Goal: Task Accomplishment & Management: Manage account settings

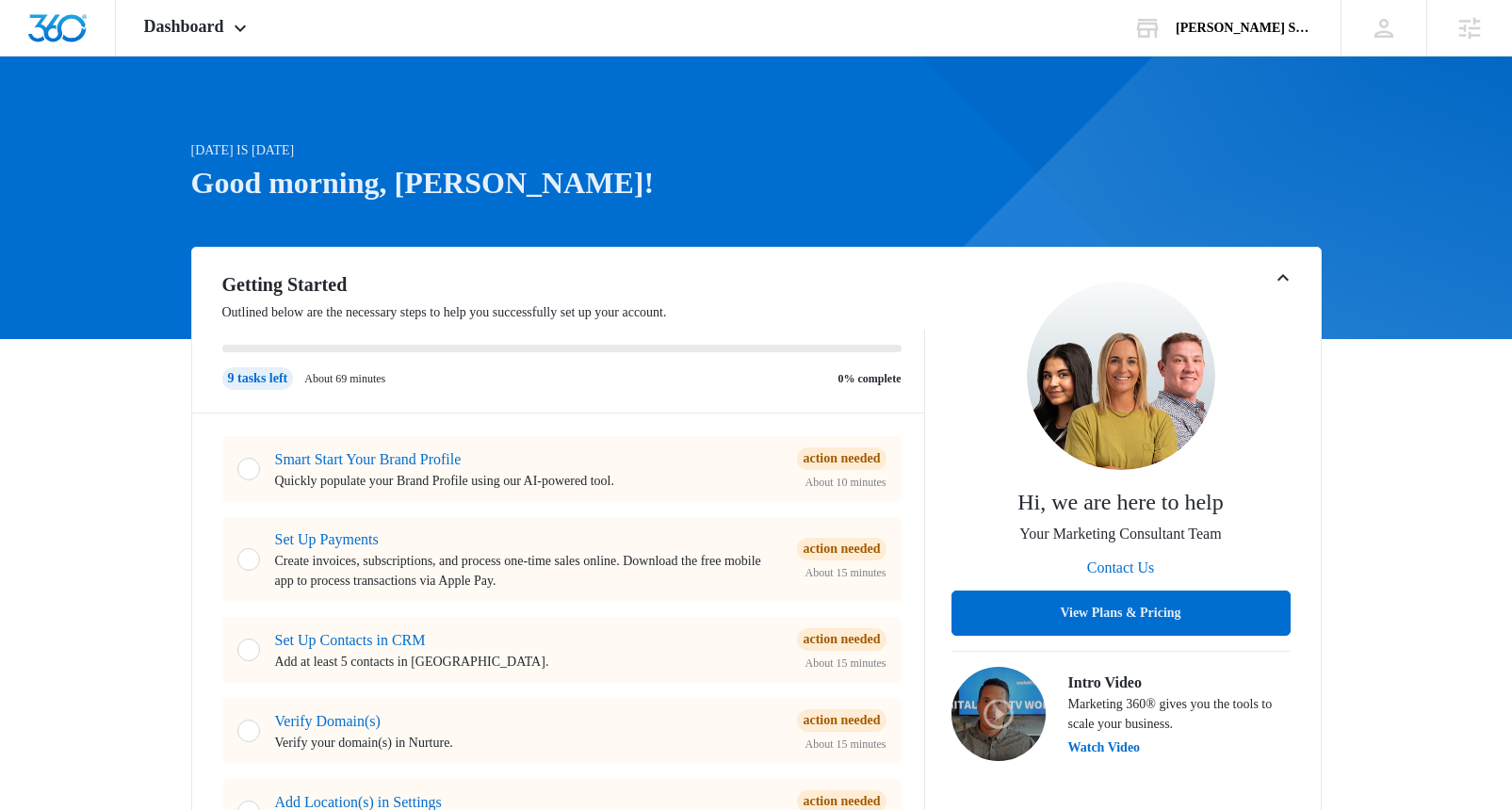
scroll to position [951, 0]
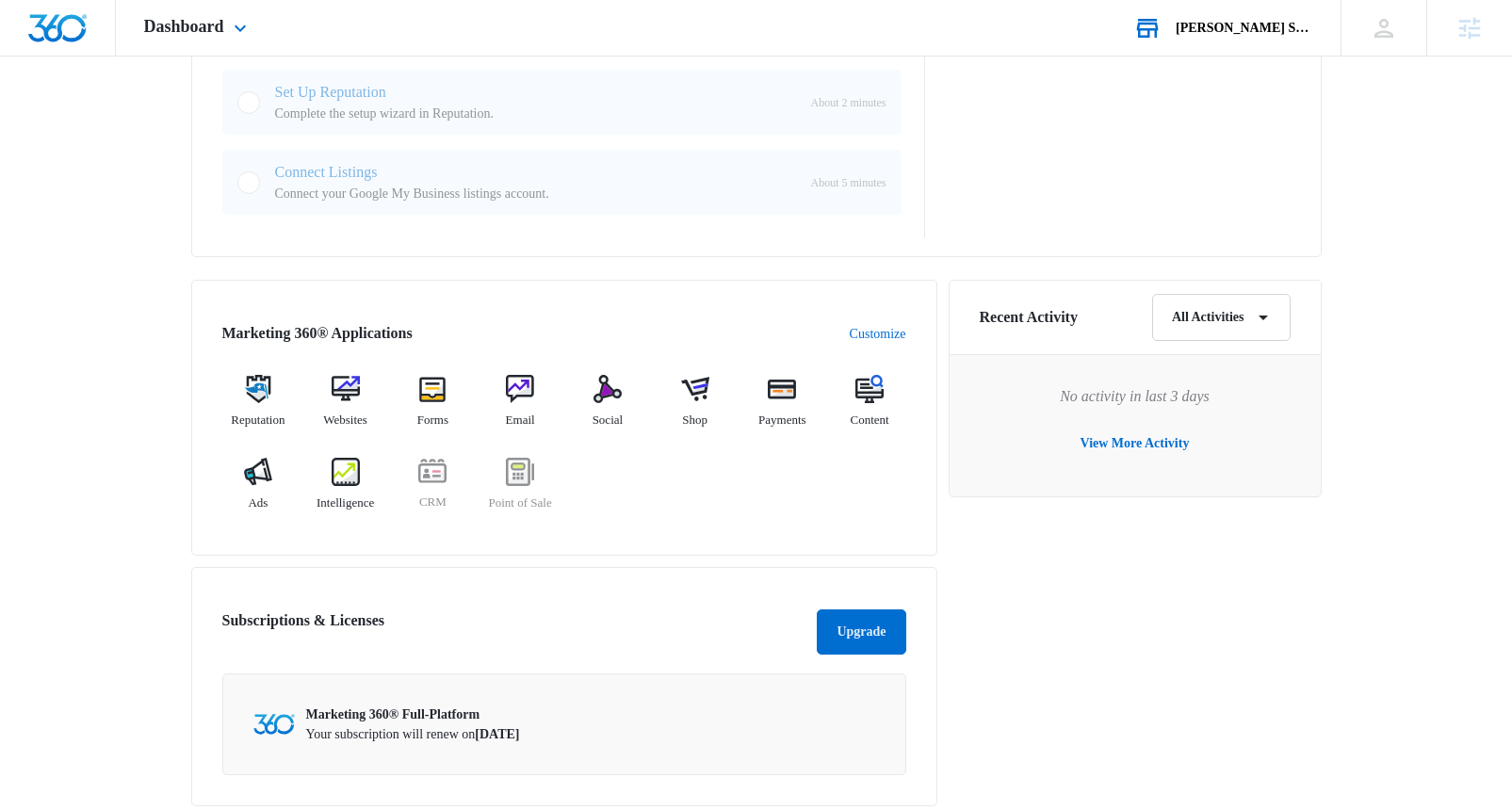
click at [1240, 25] on div "[PERSON_NAME] Spa and Hot Sauce" at bounding box center [1244, 29] width 137 height 15
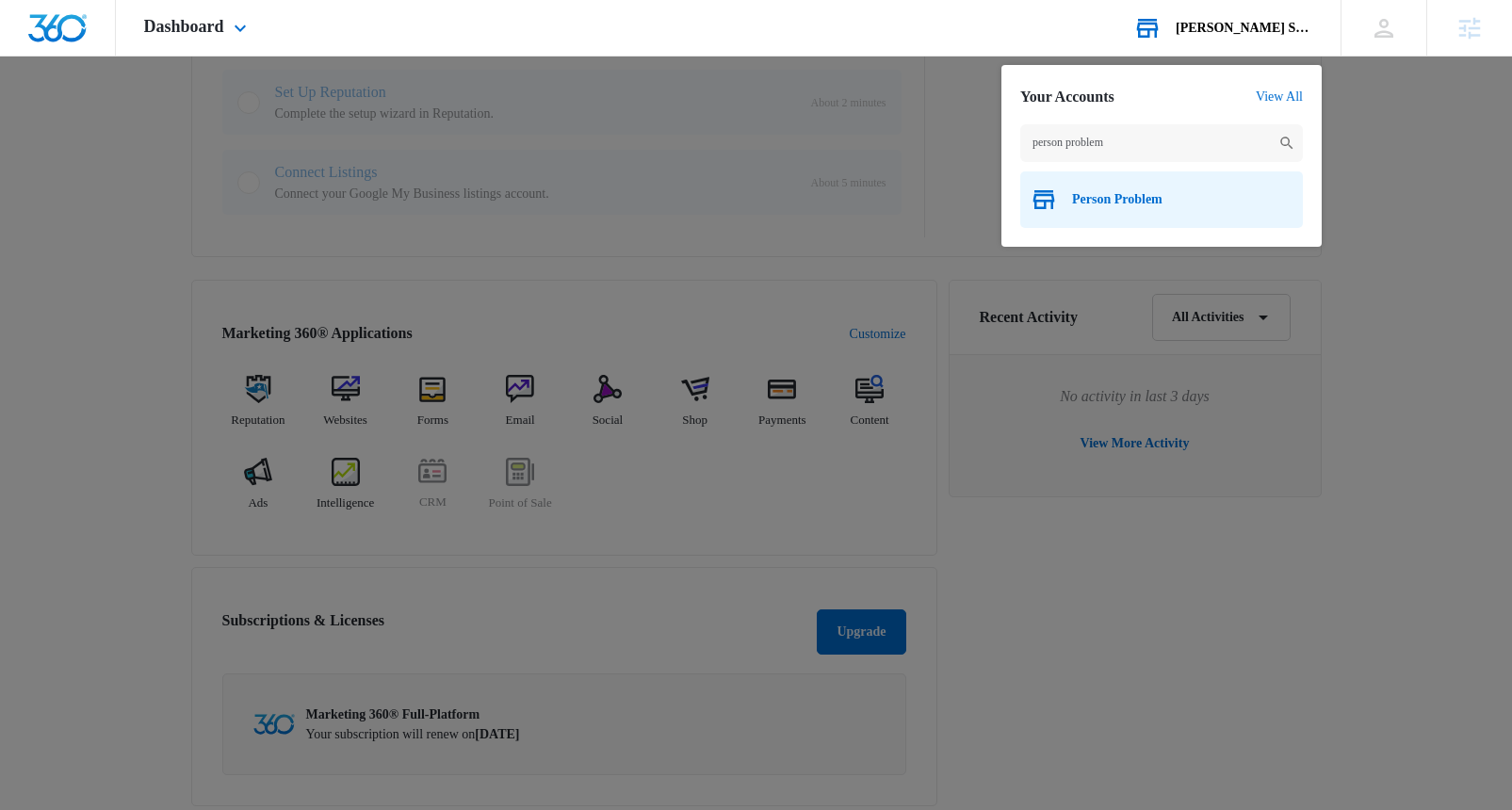
type input "person problem"
click at [1148, 205] on span "Person Problem" at bounding box center [1117, 200] width 90 height 15
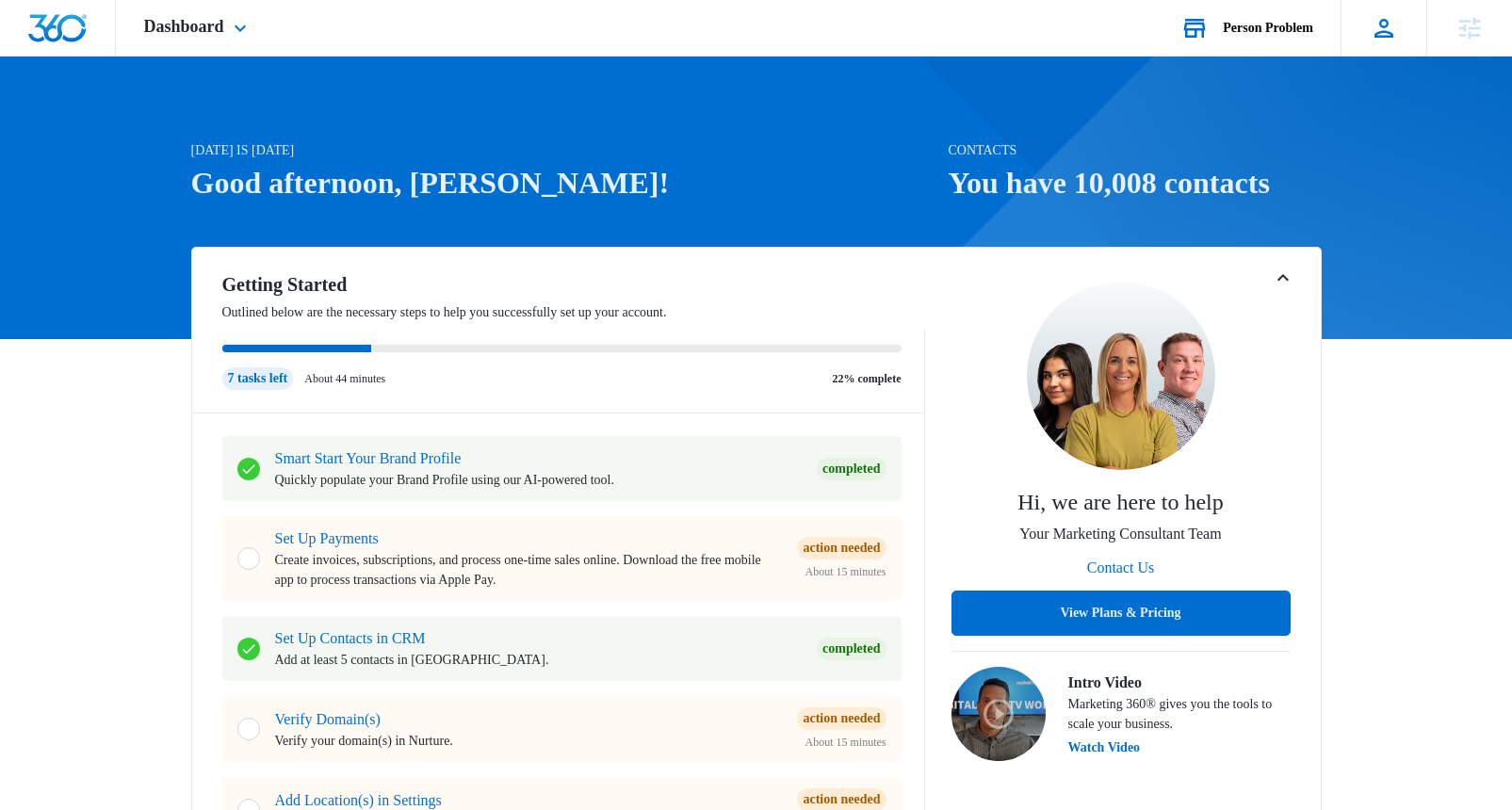
click at [1395, 37] on icon at bounding box center [1383, 28] width 28 height 28
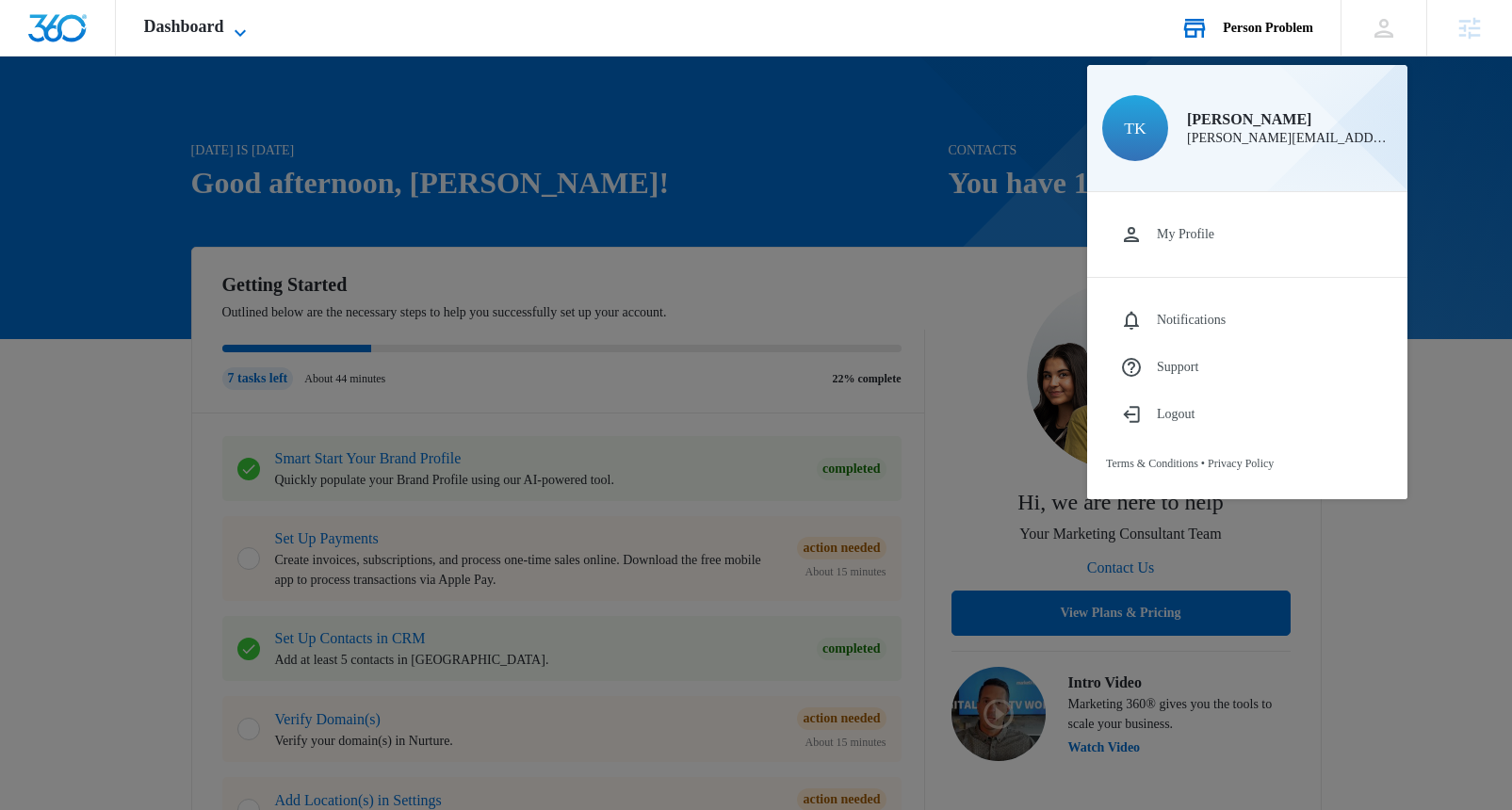
click at [252, 33] on icon at bounding box center [240, 34] width 23 height 23
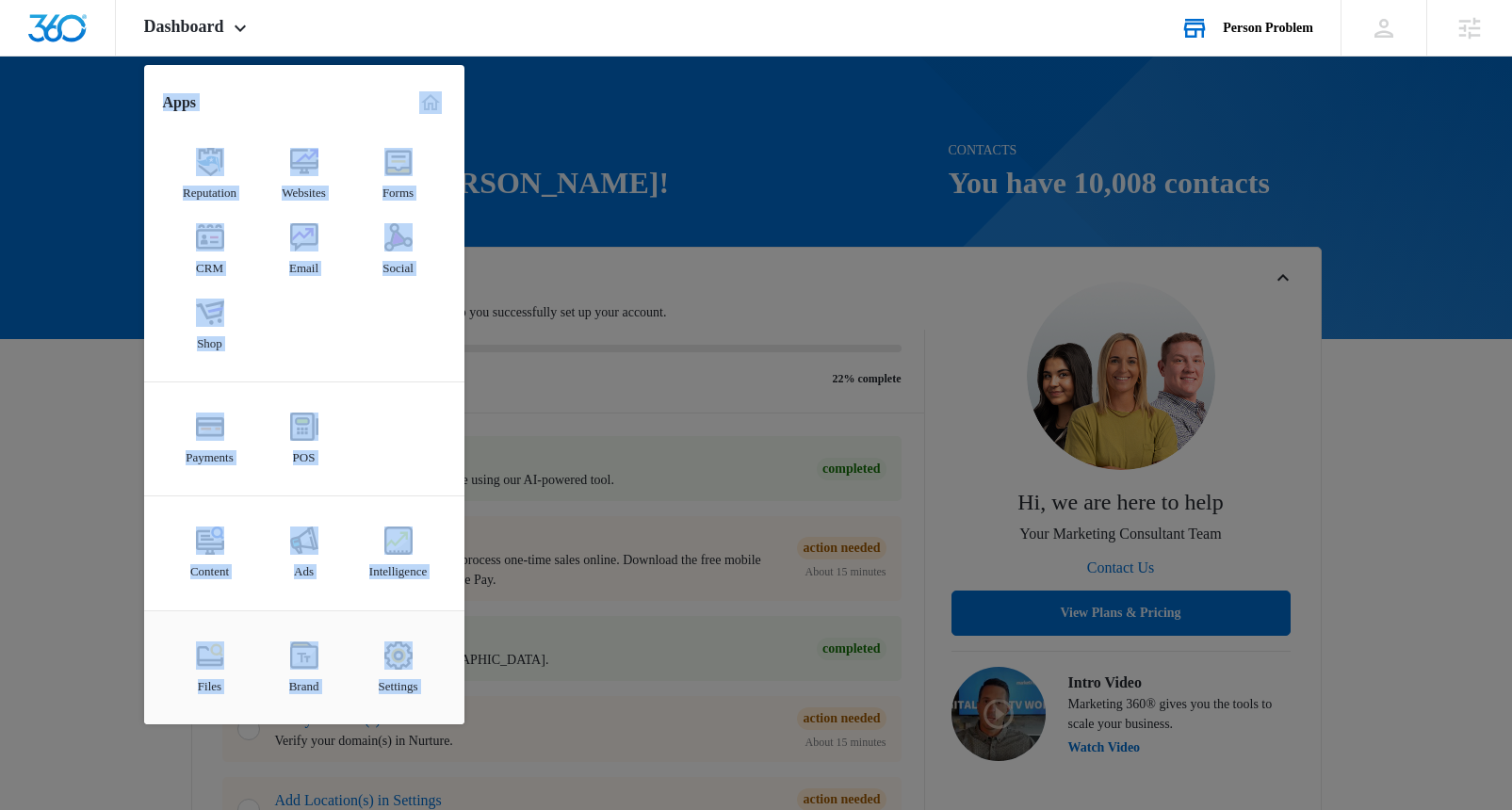
click at [397, 651] on img at bounding box center [397, 655] width 28 height 28
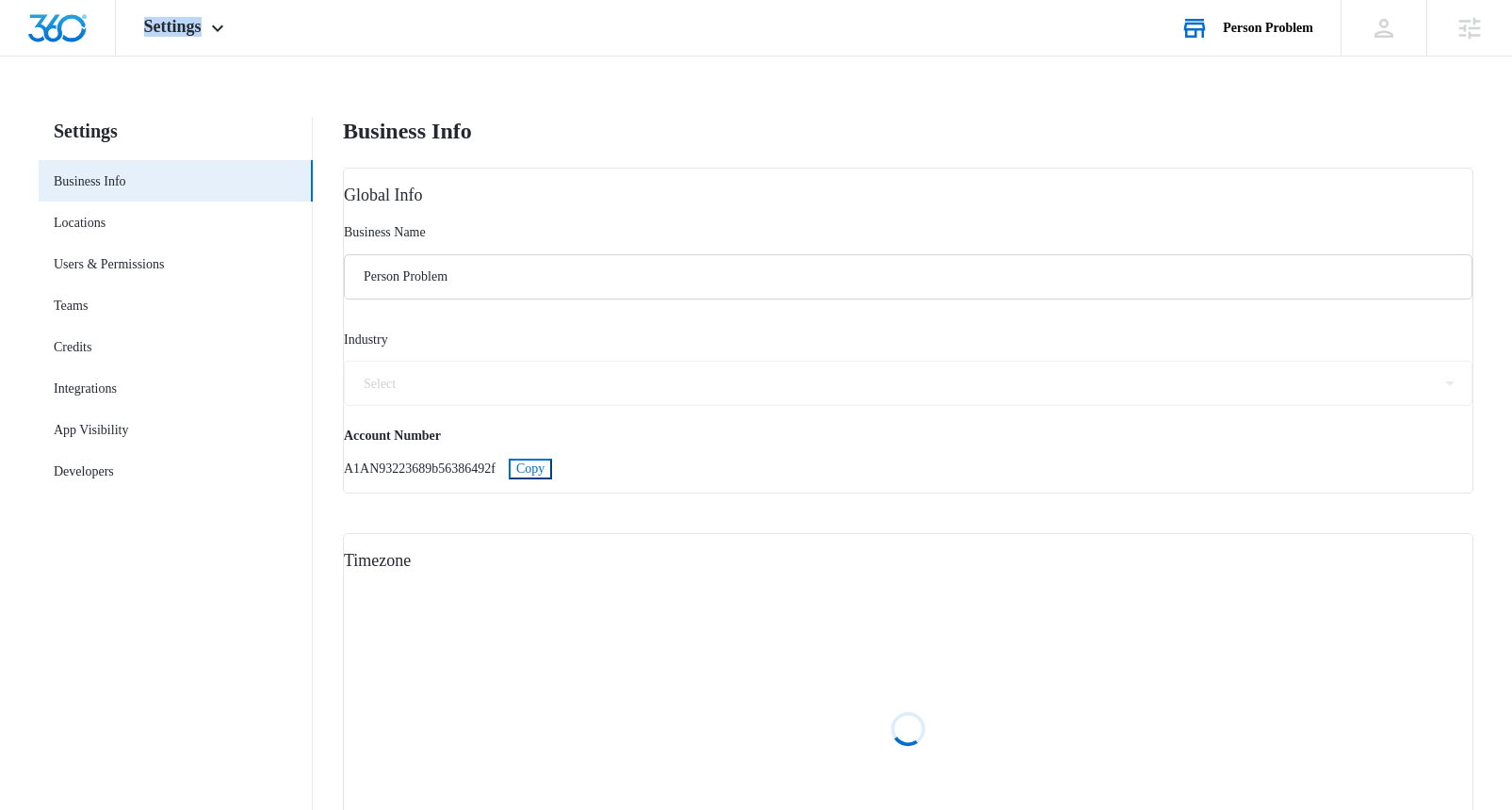
select select "11"
select select "US"
select select "America/[GEOGRAPHIC_DATA]"
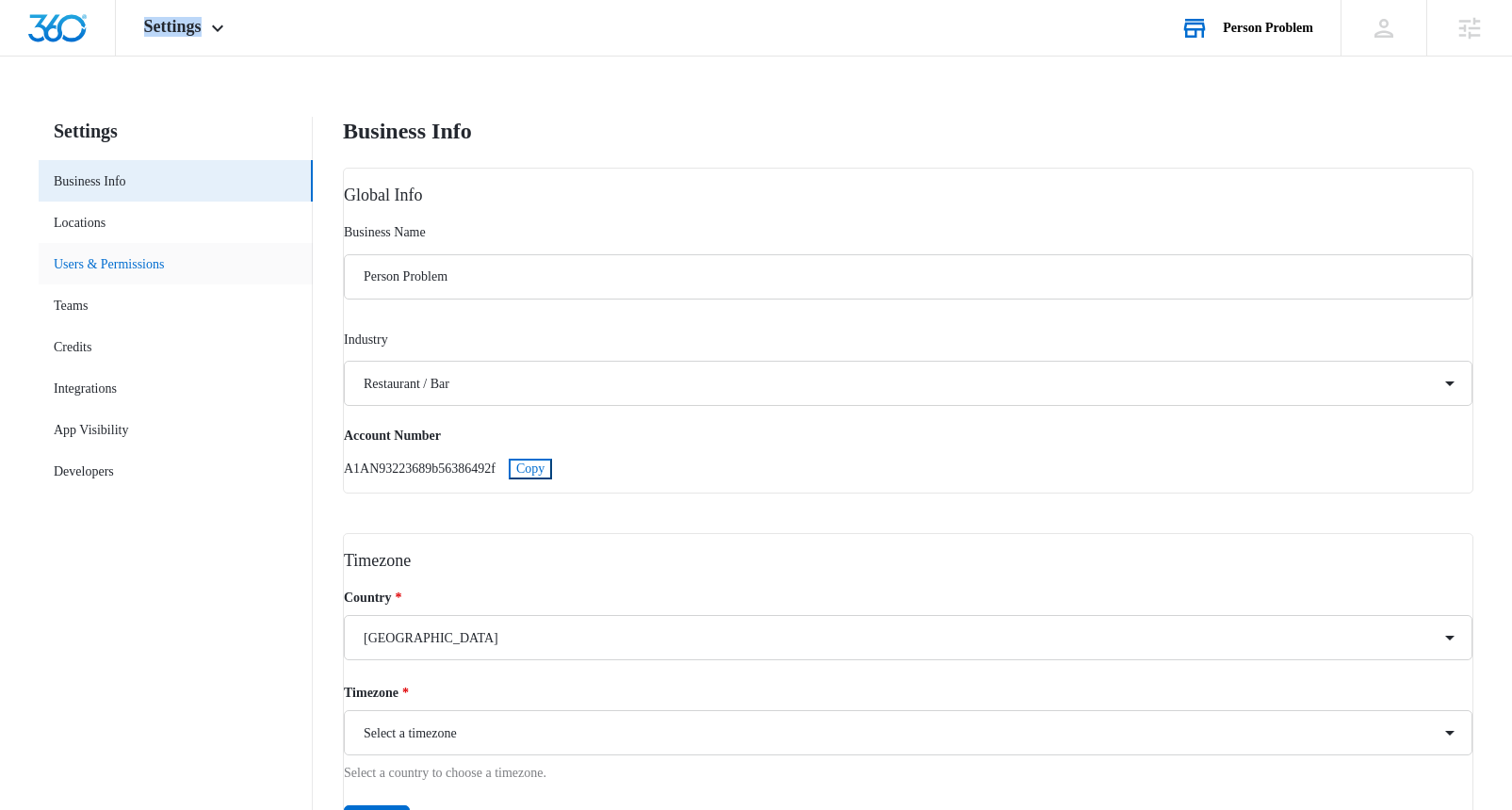
click at [92, 254] on link "Users & Permissions" at bounding box center [108, 264] width 110 height 20
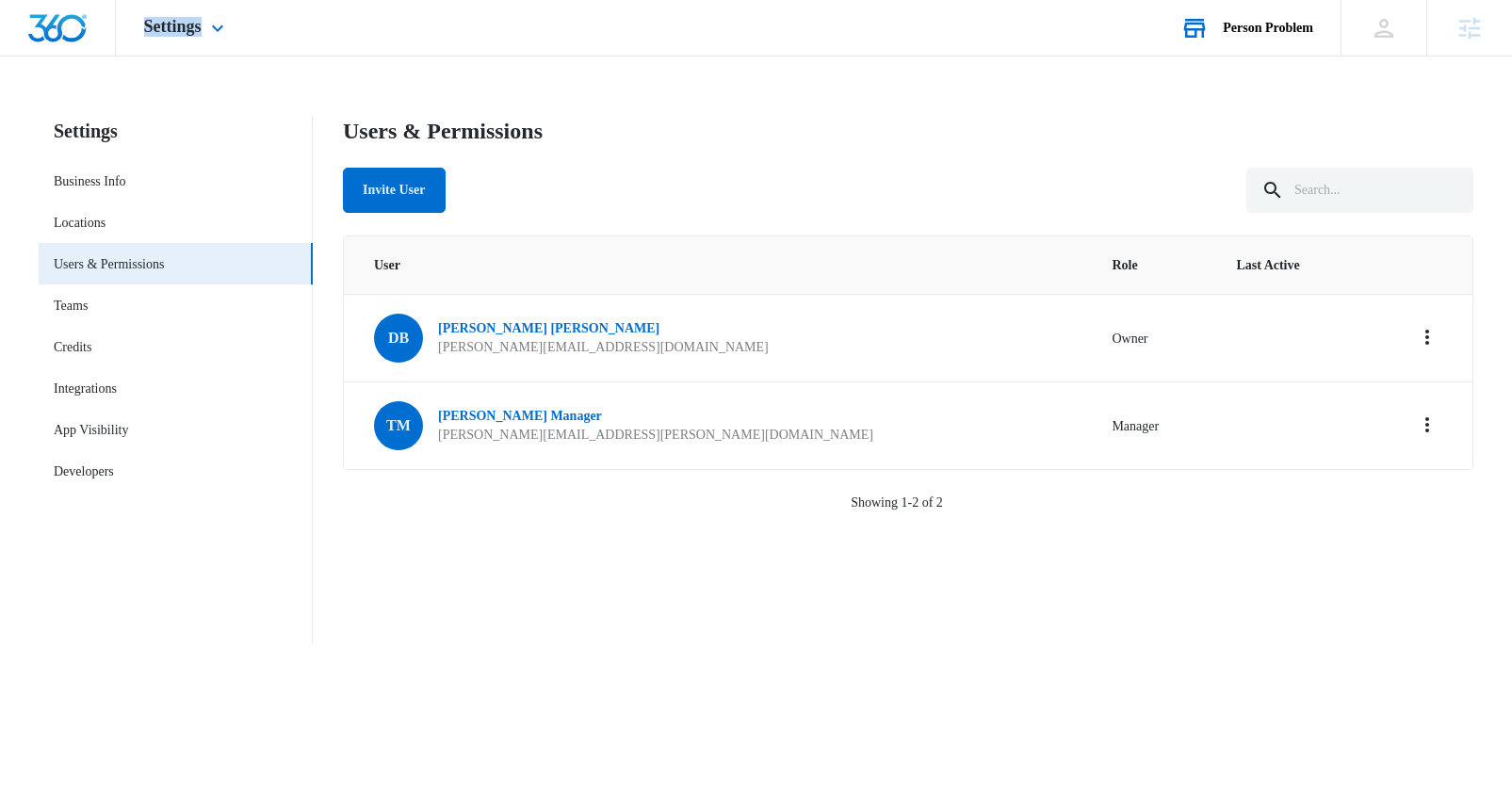
click at [282, 25] on div "Settings Apps Reputation Websites Forms CRM Email Social Shop Payments POS Cont…" at bounding box center [756, 28] width 1512 height 57
